Goal: Task Accomplishment & Management: Manage account settings

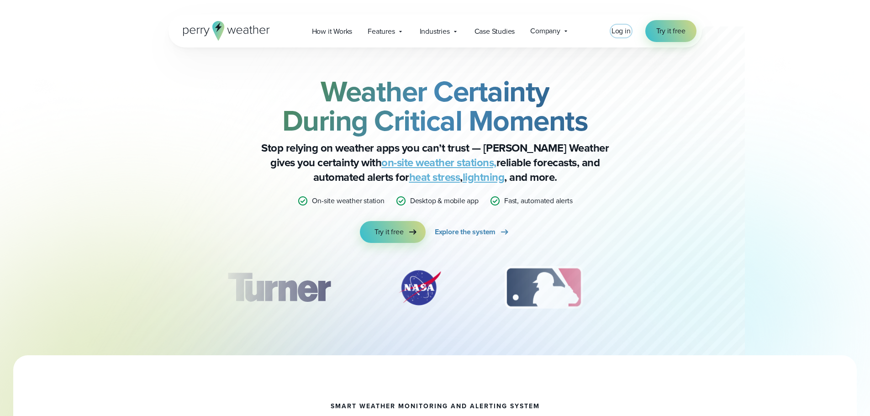
click at [622, 34] on span "Log in" at bounding box center [621, 31] width 19 height 11
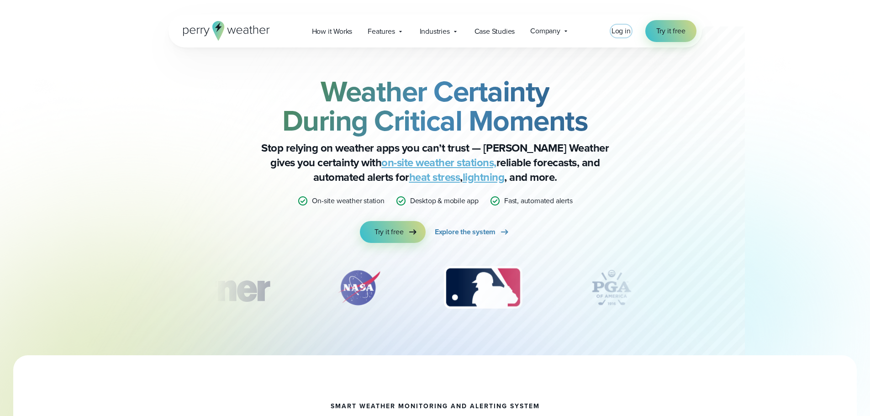
click at [620, 31] on span "Log in" at bounding box center [621, 31] width 19 height 11
